Goal: Information Seeking & Learning: Learn about a topic

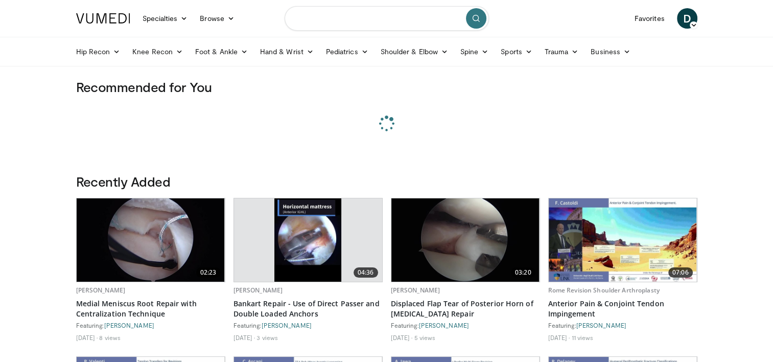
click at [358, 17] on input "Search topics, interventions" at bounding box center [387, 18] width 204 height 25
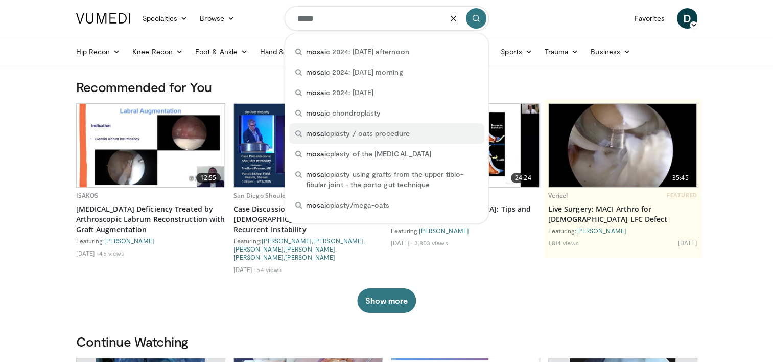
click at [347, 138] on div "mosai cplasty / oats procedure" at bounding box center [386, 133] width 195 height 20
type input "**********"
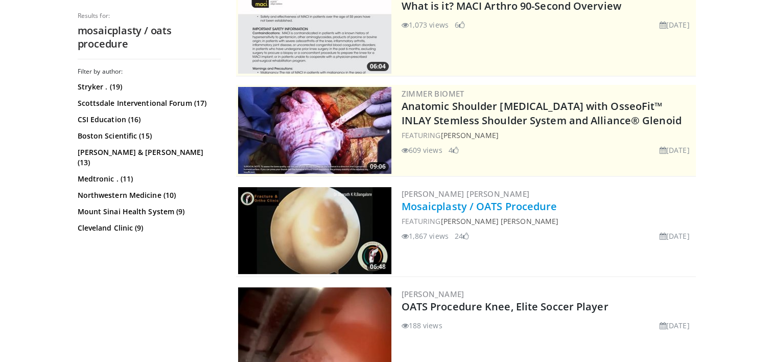
scroll to position [153, 0]
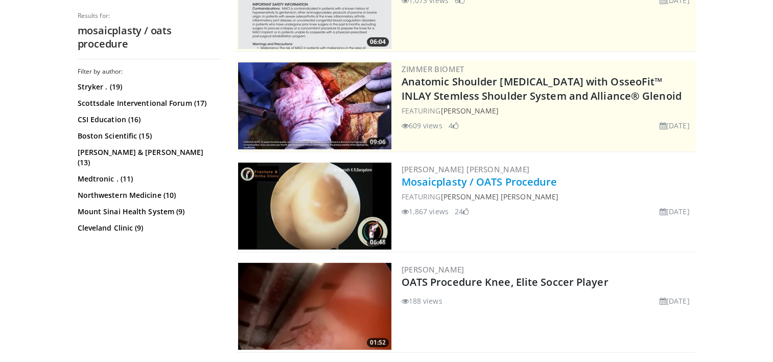
click at [467, 180] on link "Mosaicplasty / OATS Procedure" at bounding box center [479, 182] width 156 height 14
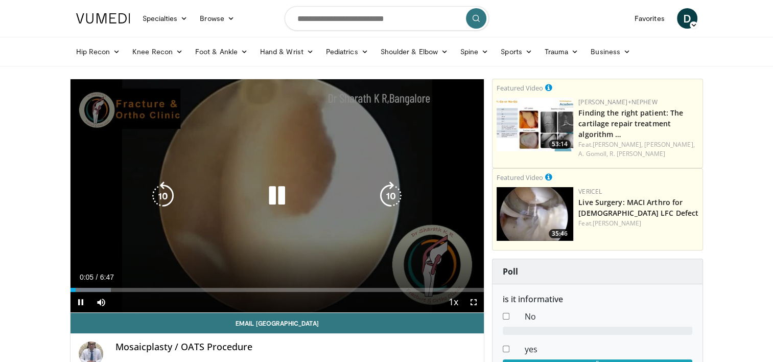
click at [274, 187] on icon "Video Player" at bounding box center [277, 195] width 29 height 29
click at [80, 302] on span "Video Player" at bounding box center [80, 302] width 20 height 20
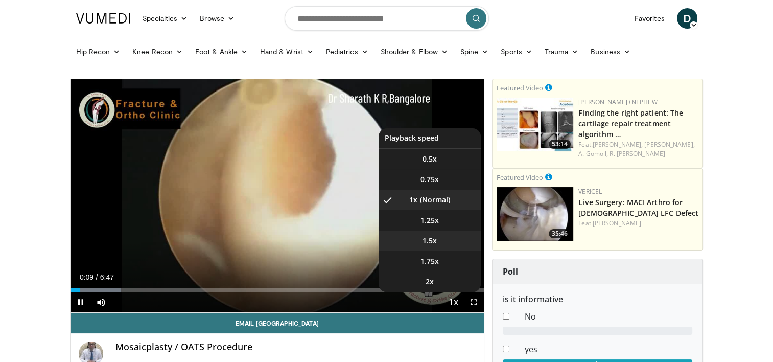
click at [431, 238] on video-js "**********" at bounding box center [277, 195] width 414 height 233
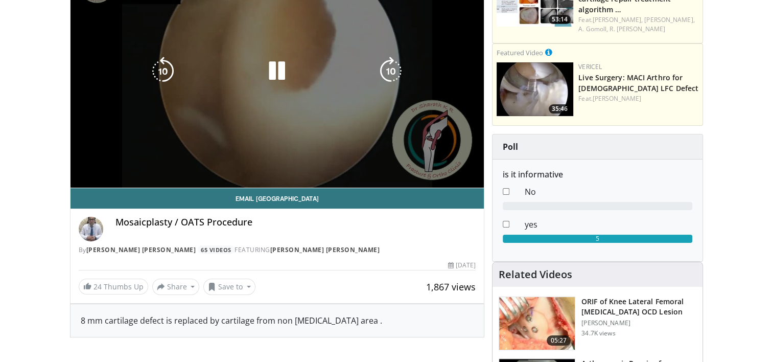
scroll to position [102, 0]
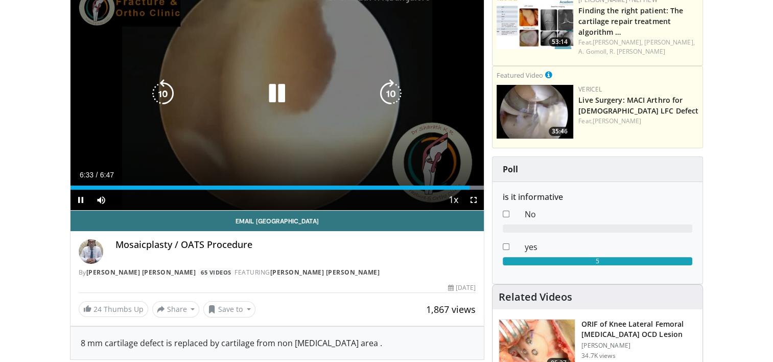
drag, startPoint x: 279, startPoint y: 90, endPoint x: 299, endPoint y: 99, distance: 22.4
click at [279, 90] on icon "Video Player" at bounding box center [277, 93] width 29 height 29
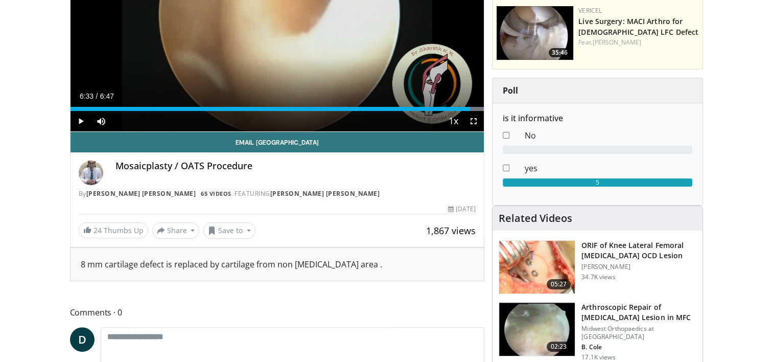
scroll to position [255, 0]
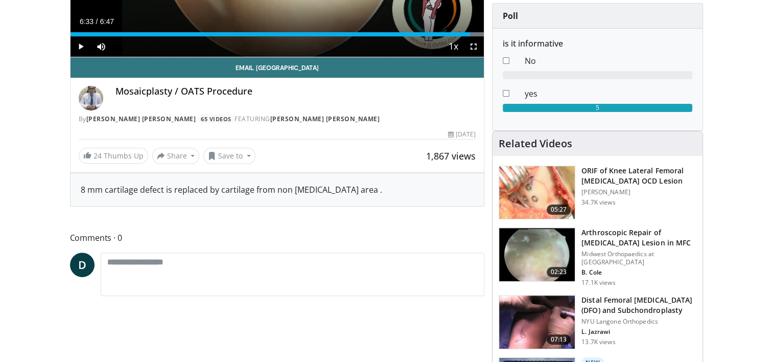
click at [547, 239] on img at bounding box center [537, 254] width 76 height 53
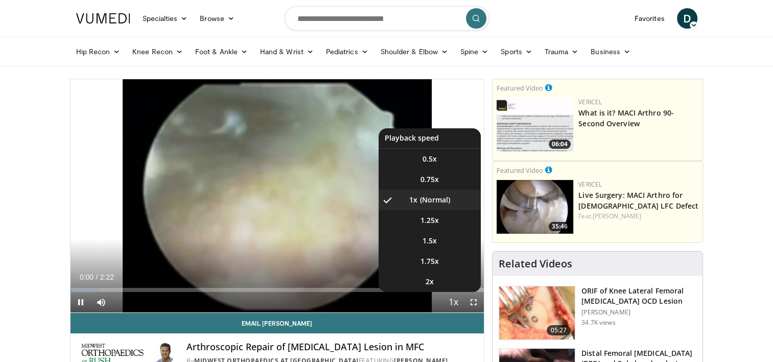
click at [453, 302] on span "Video Player" at bounding box center [453, 302] width 14 height 20
click at [433, 280] on span "2x" at bounding box center [430, 281] width 8 height 10
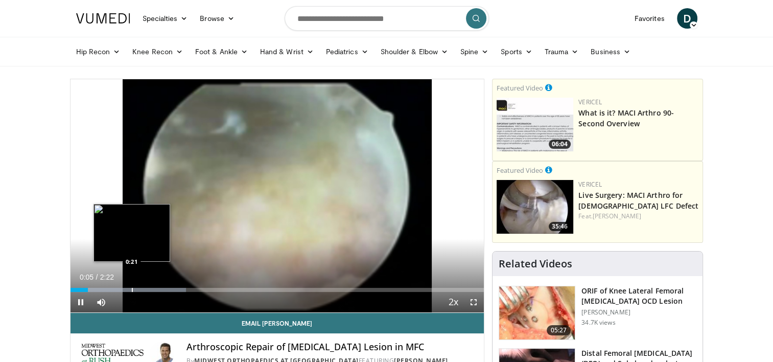
click at [132, 288] on div "Progress Bar" at bounding box center [132, 290] width 1 height 4
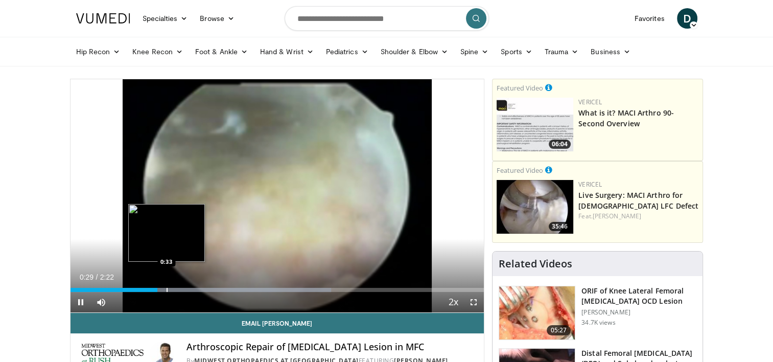
drag, startPoint x: 166, startPoint y: 288, endPoint x: 176, endPoint y: 288, distance: 9.7
click at [170, 288] on div "Loaded : 63.10% 0:29 0:33" at bounding box center [277, 290] width 414 height 4
drag, startPoint x: 188, startPoint y: 289, endPoint x: 194, endPoint y: 288, distance: 5.6
click at [189, 288] on div "Progress Bar" at bounding box center [188, 290] width 1 height 4
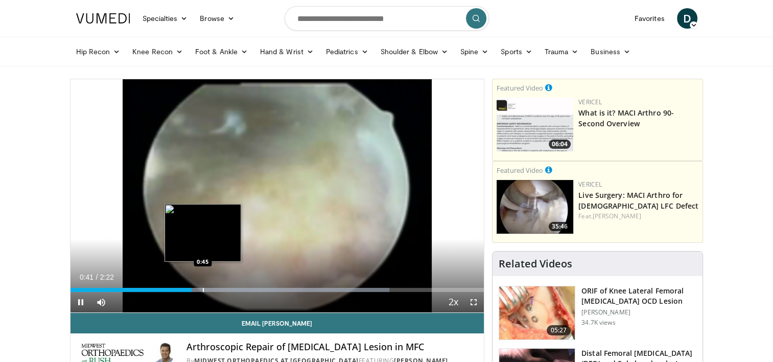
drag, startPoint x: 202, startPoint y: 287, endPoint x: 208, endPoint y: 288, distance: 6.2
click at [204, 288] on div "Progress Bar" at bounding box center [203, 290] width 1 height 4
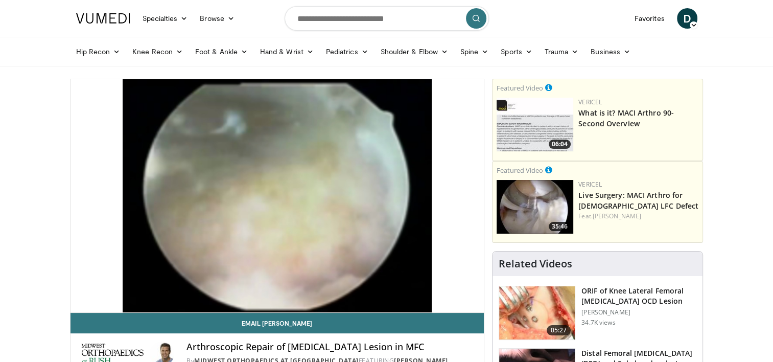
drag, startPoint x: 223, startPoint y: 288, endPoint x: 231, endPoint y: 289, distance: 8.2
click at [224, 288] on video-js "**********" at bounding box center [277, 195] width 414 height 233
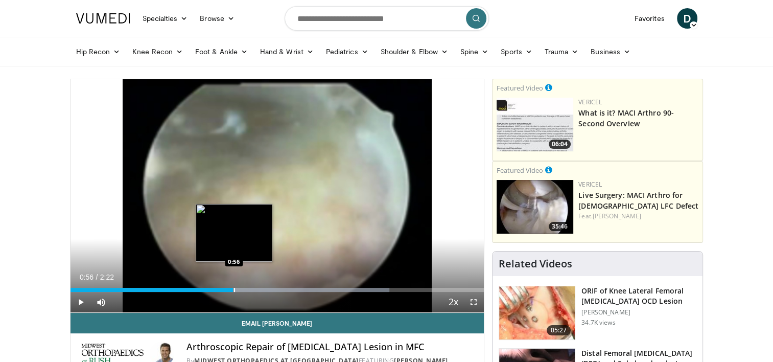
click at [233, 289] on div "Loaded : 77.14% 0:56 0:56" at bounding box center [277, 290] width 414 height 4
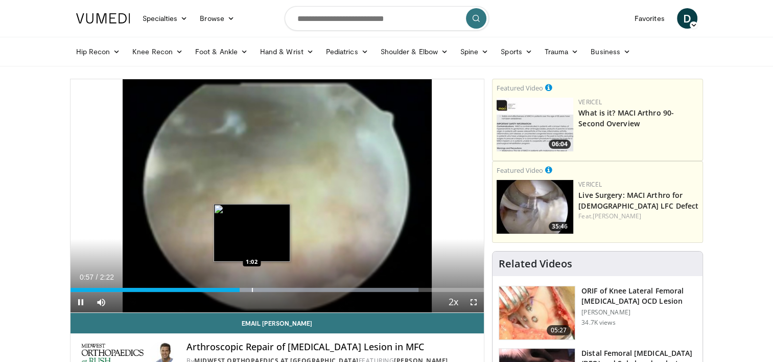
click at [253, 289] on div "Loaded : 84.15% 0:58 1:02" at bounding box center [277, 290] width 414 height 4
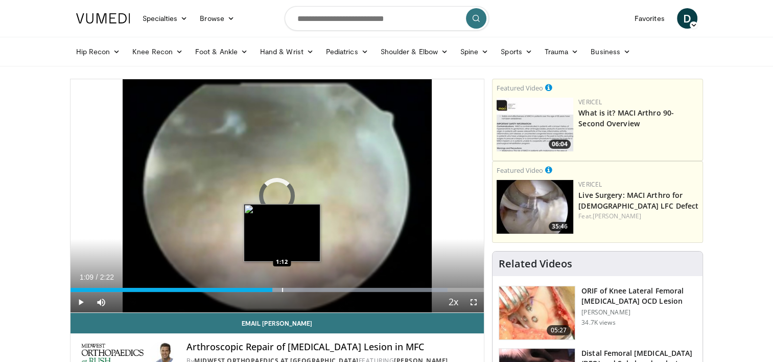
click at [282, 288] on div "Progress Bar" at bounding box center [282, 290] width 1 height 4
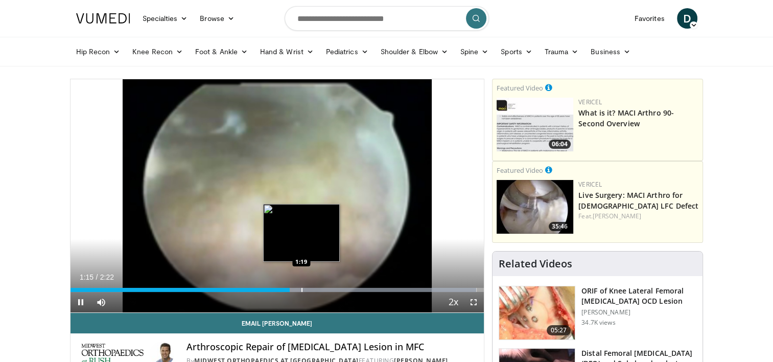
drag, startPoint x: 301, startPoint y: 290, endPoint x: 309, endPoint y: 290, distance: 7.7
click at [302, 290] on div "Progress Bar" at bounding box center [301, 290] width 1 height 4
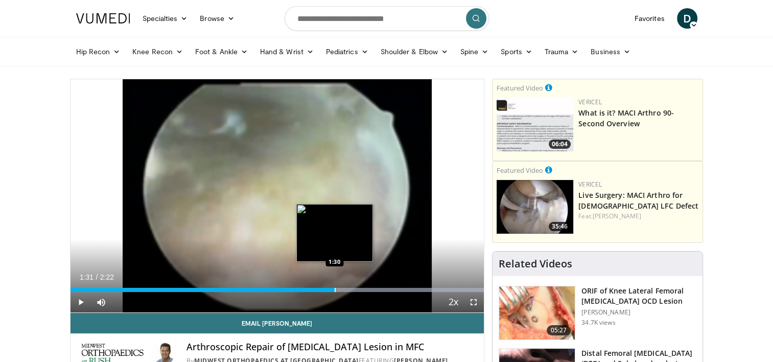
click at [335, 289] on div "Loaded : 100.00% 1:28 1:30" at bounding box center [277, 290] width 414 height 4
click at [340, 289] on div "Progress Bar" at bounding box center [340, 290] width 1 height 4
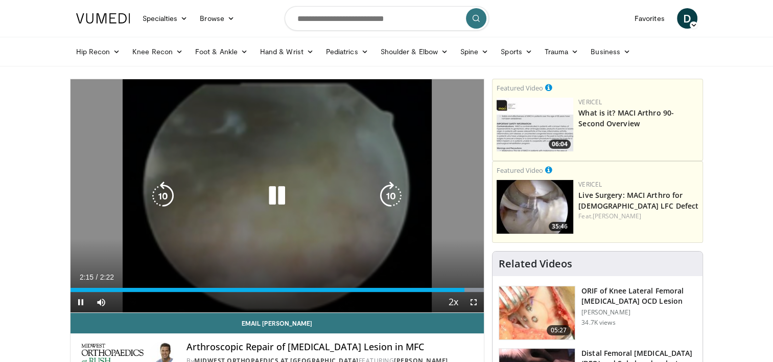
click at [277, 194] on icon "Video Player" at bounding box center [277, 195] width 29 height 29
